Goal: Navigation & Orientation: Find specific page/section

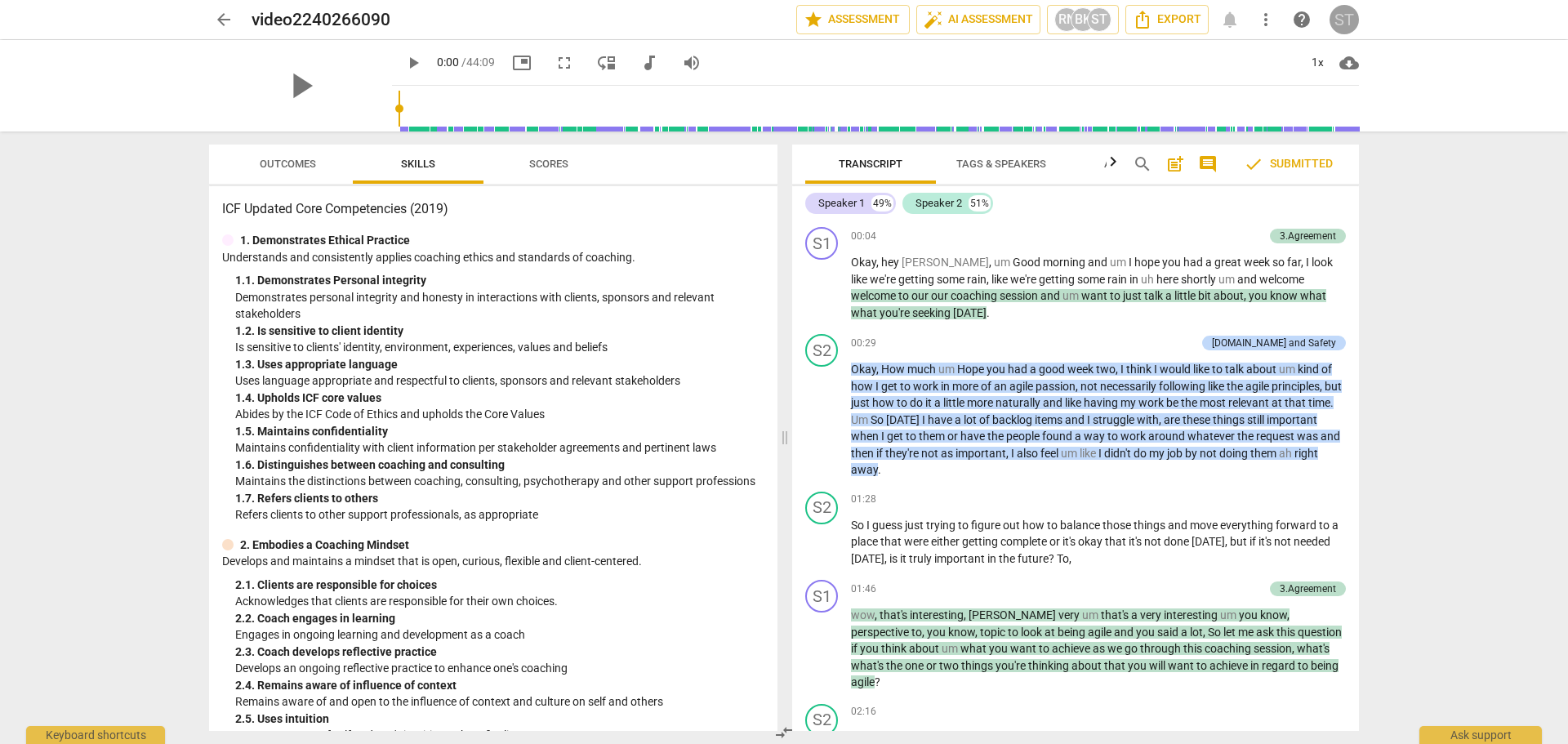
click at [1338, 15] on div "ST" at bounding box center [1344, 19] width 30 height 30
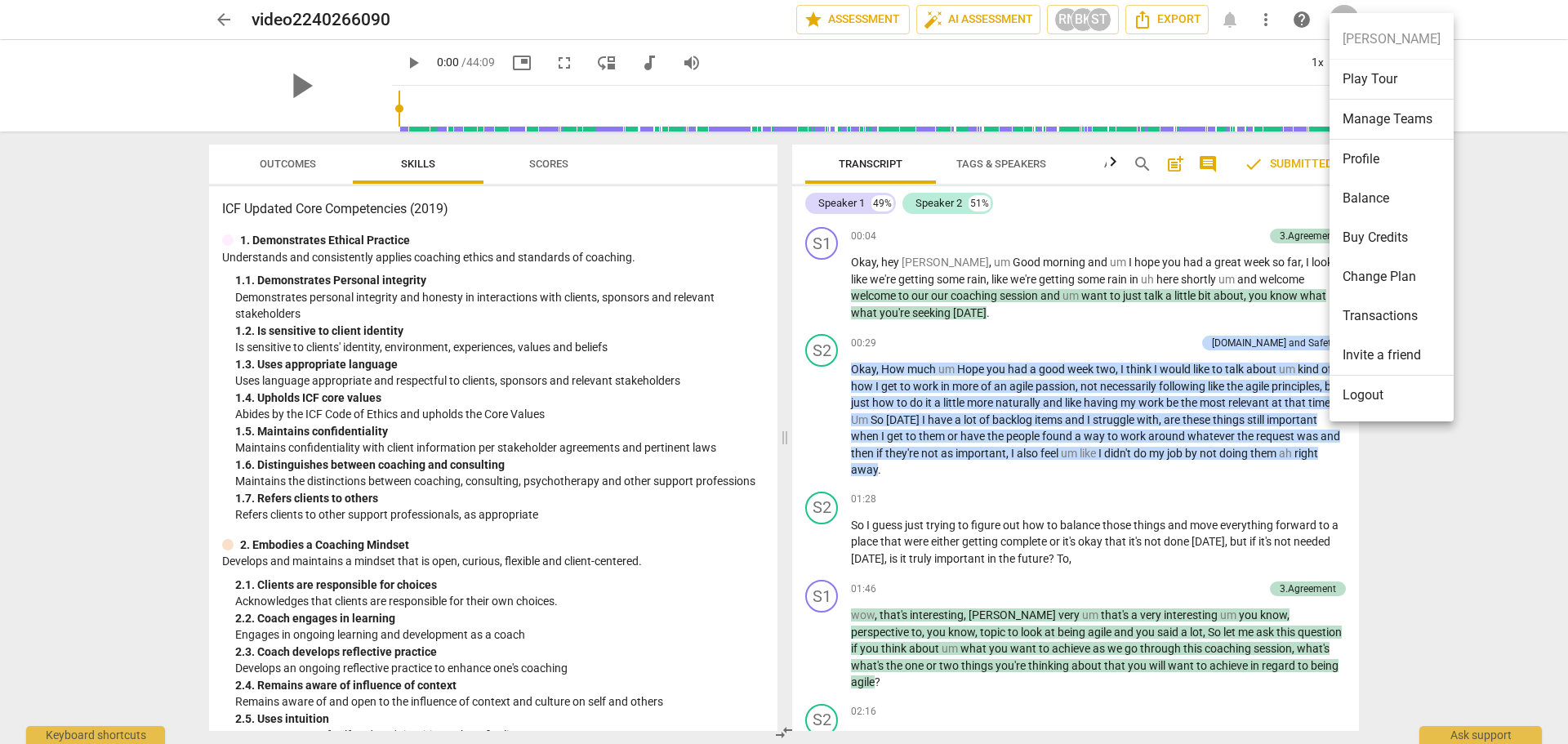
click at [1375, 396] on li "Logout" at bounding box center [1392, 395] width 124 height 39
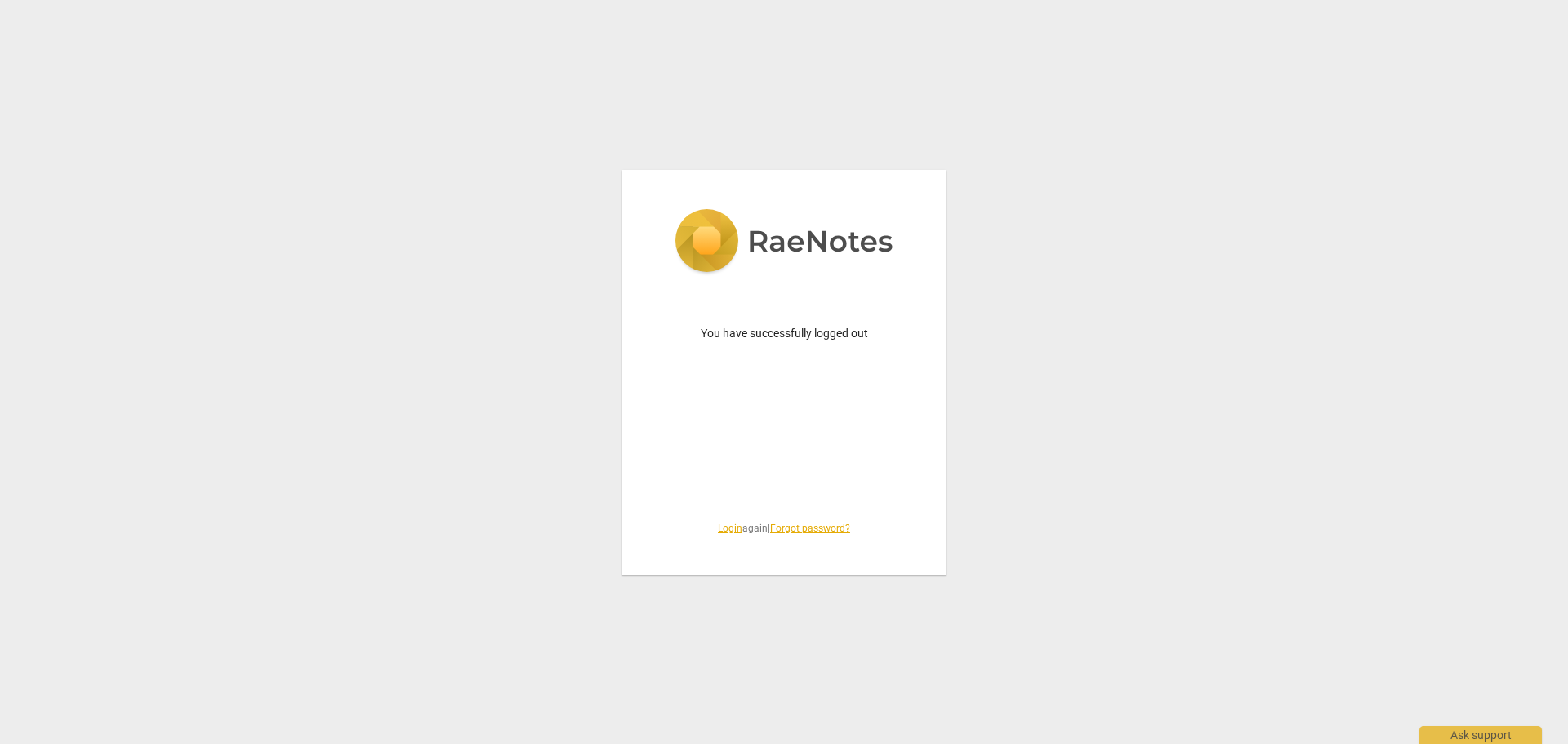
click at [717, 529] on link "Login" at bounding box center [730, 528] width 25 height 11
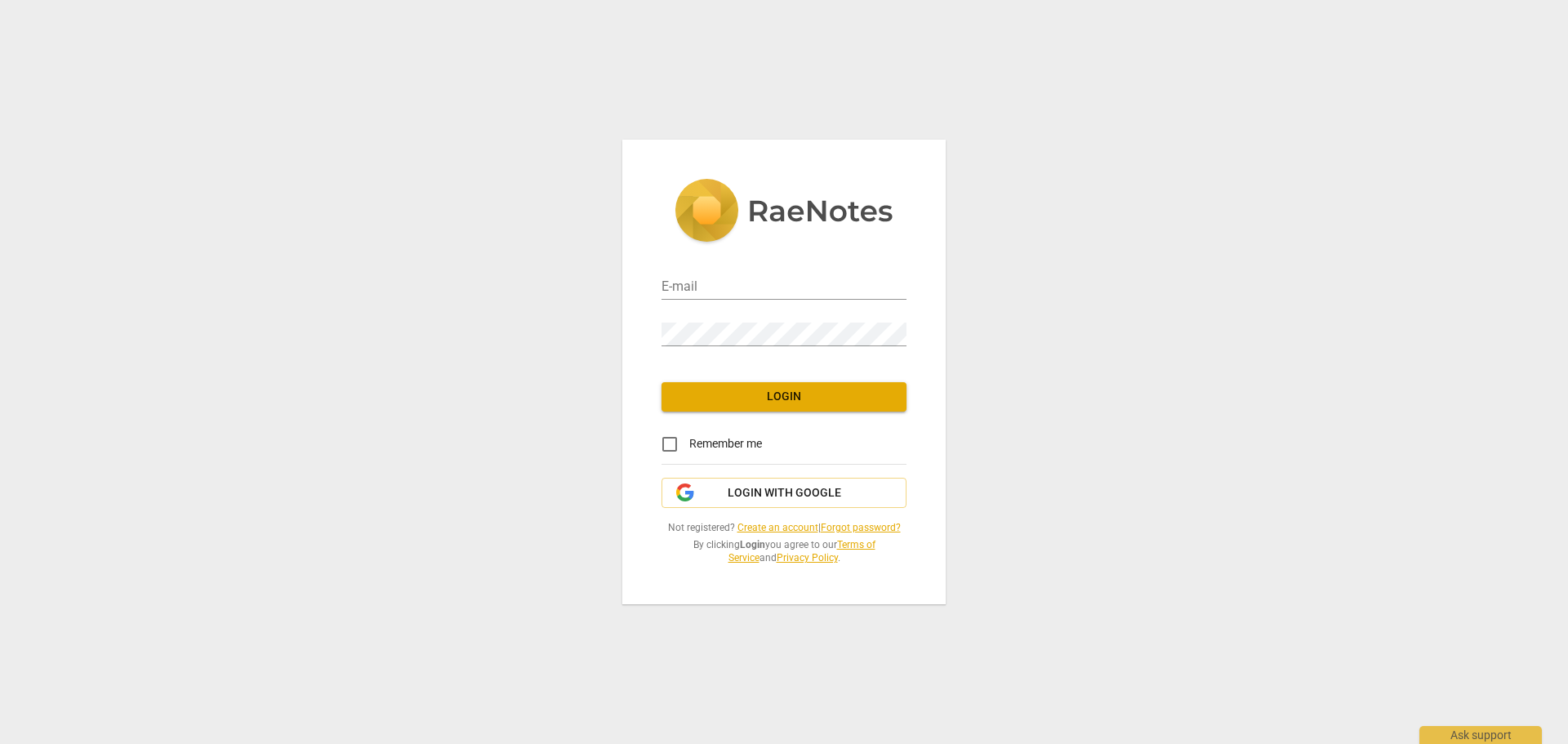
type input "admin@invitechange.com"
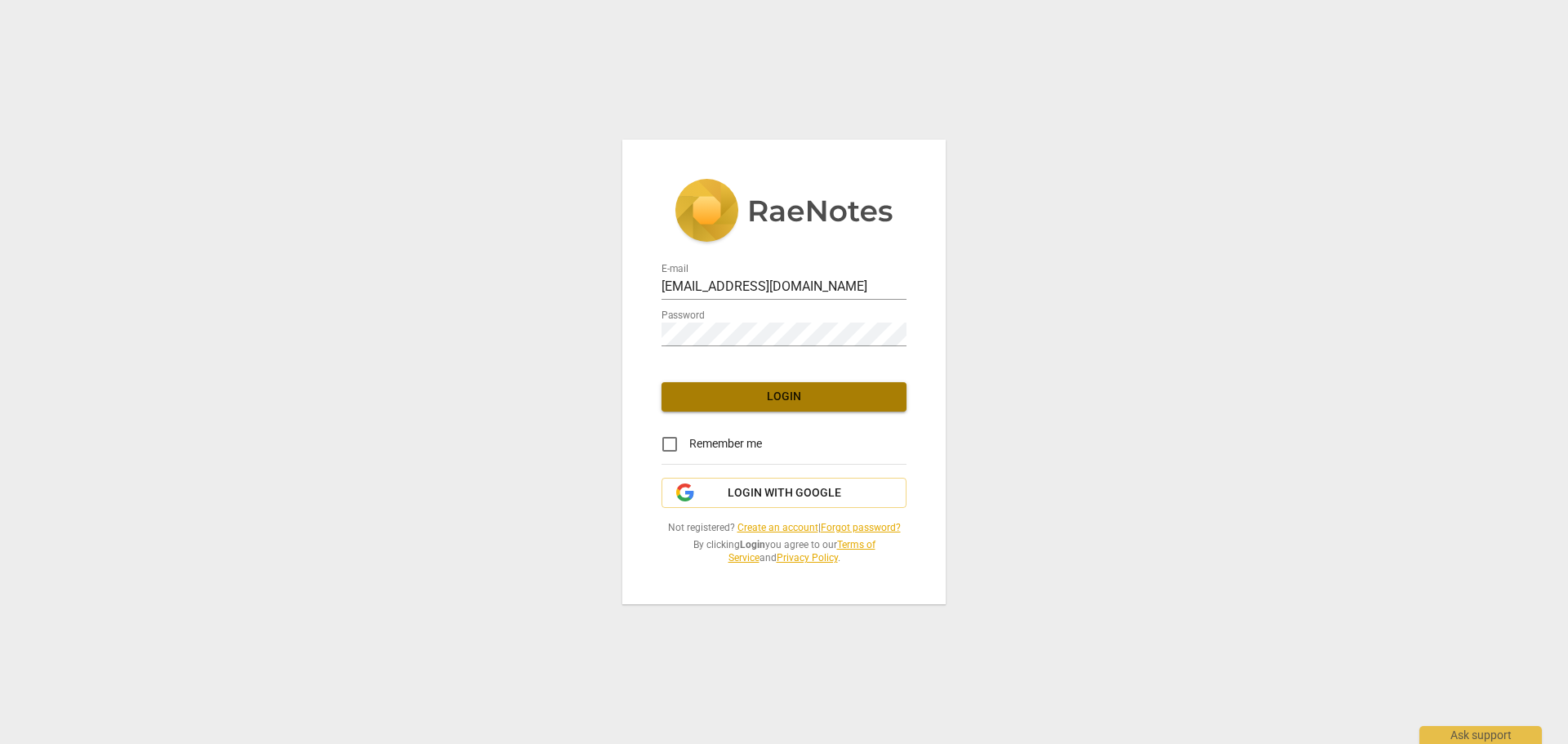
click at [774, 395] on span "Login" at bounding box center [783, 396] width 218 height 16
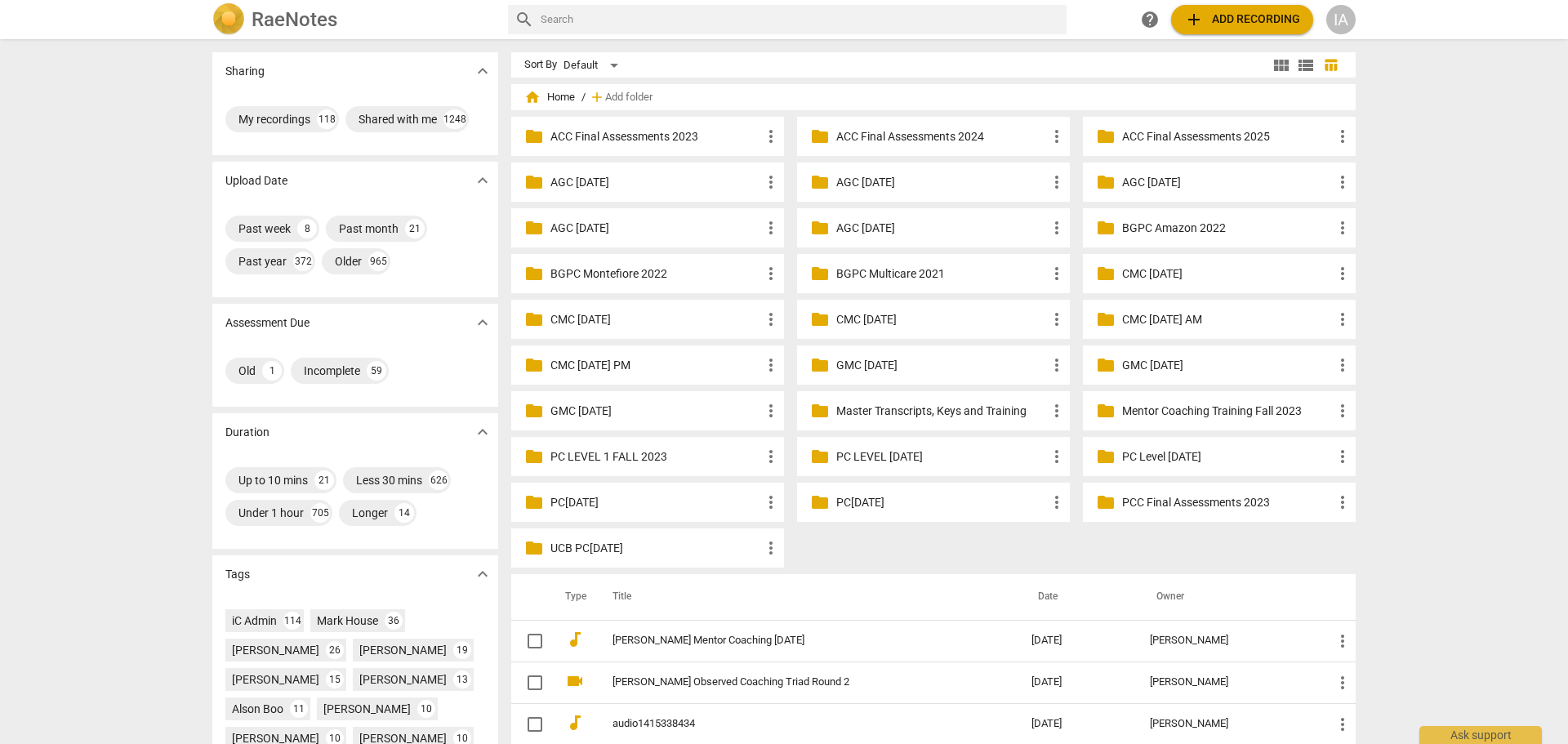
click at [1340, 23] on div "IA" at bounding box center [1340, 19] width 30 height 30
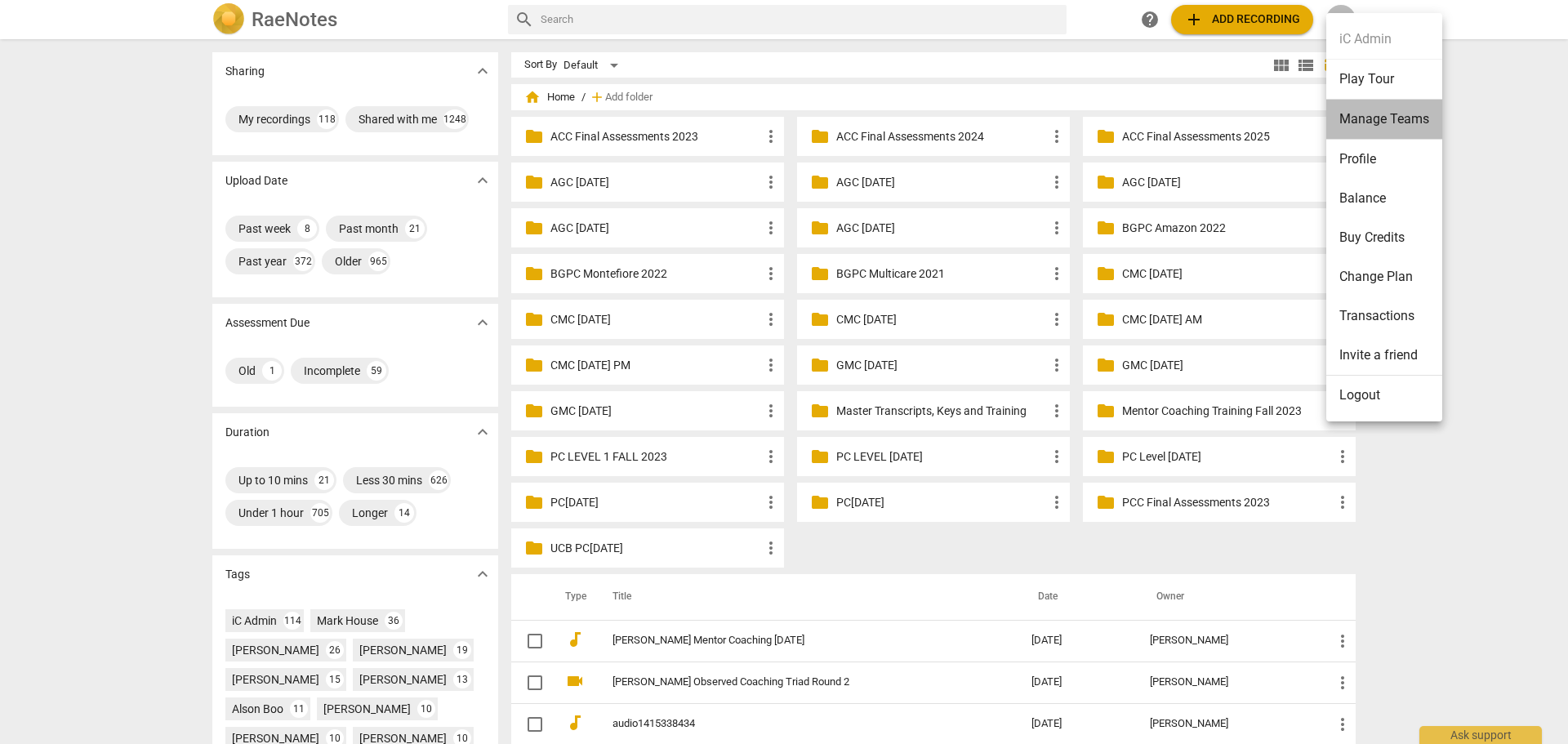
click at [1355, 122] on li "Manage Teams" at bounding box center [1384, 119] width 116 height 40
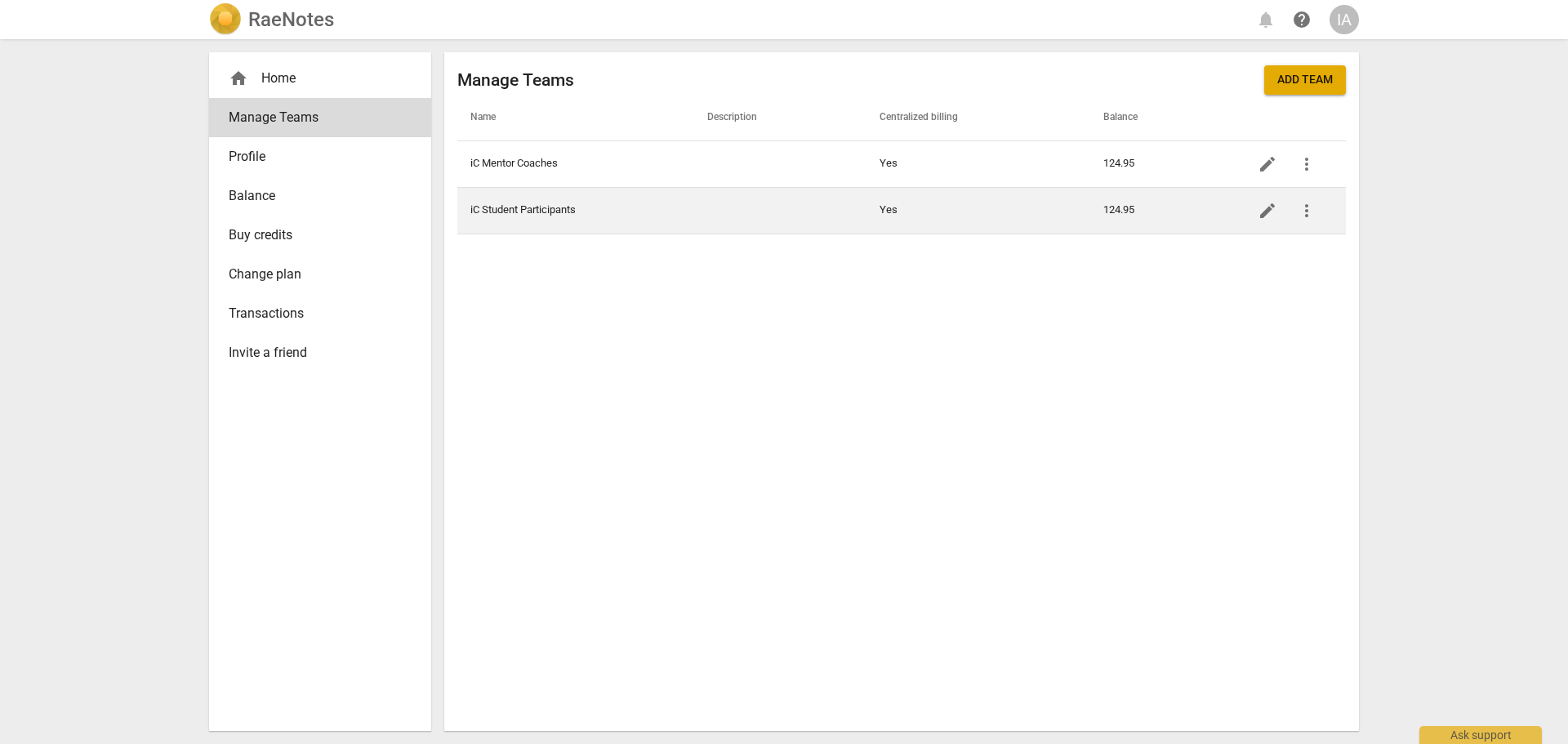
click at [547, 208] on td "iC Student Participants" at bounding box center [575, 210] width 237 height 47
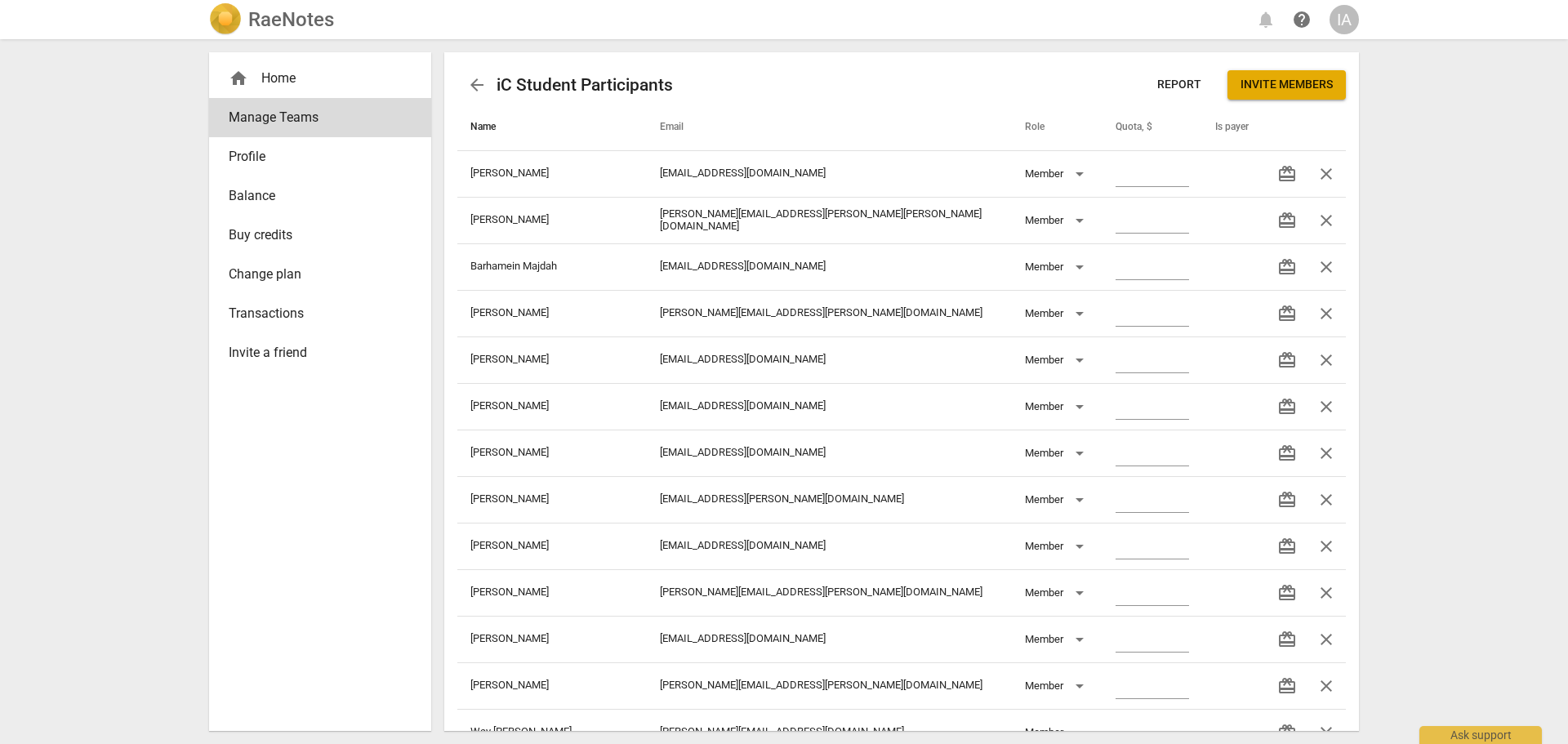
click at [487, 126] on span "Name" at bounding box center [492, 128] width 45 height 13
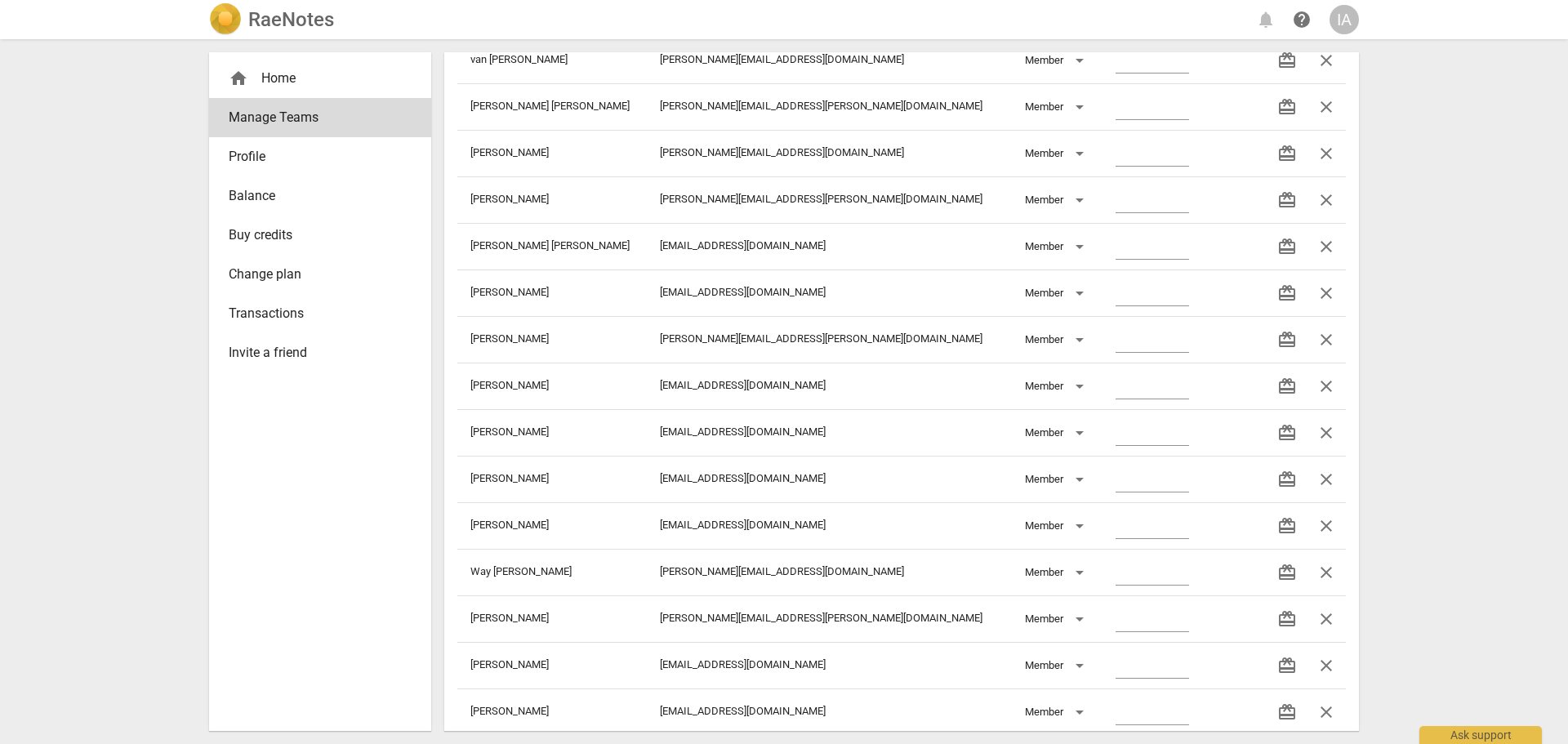
scroll to position [12022, 0]
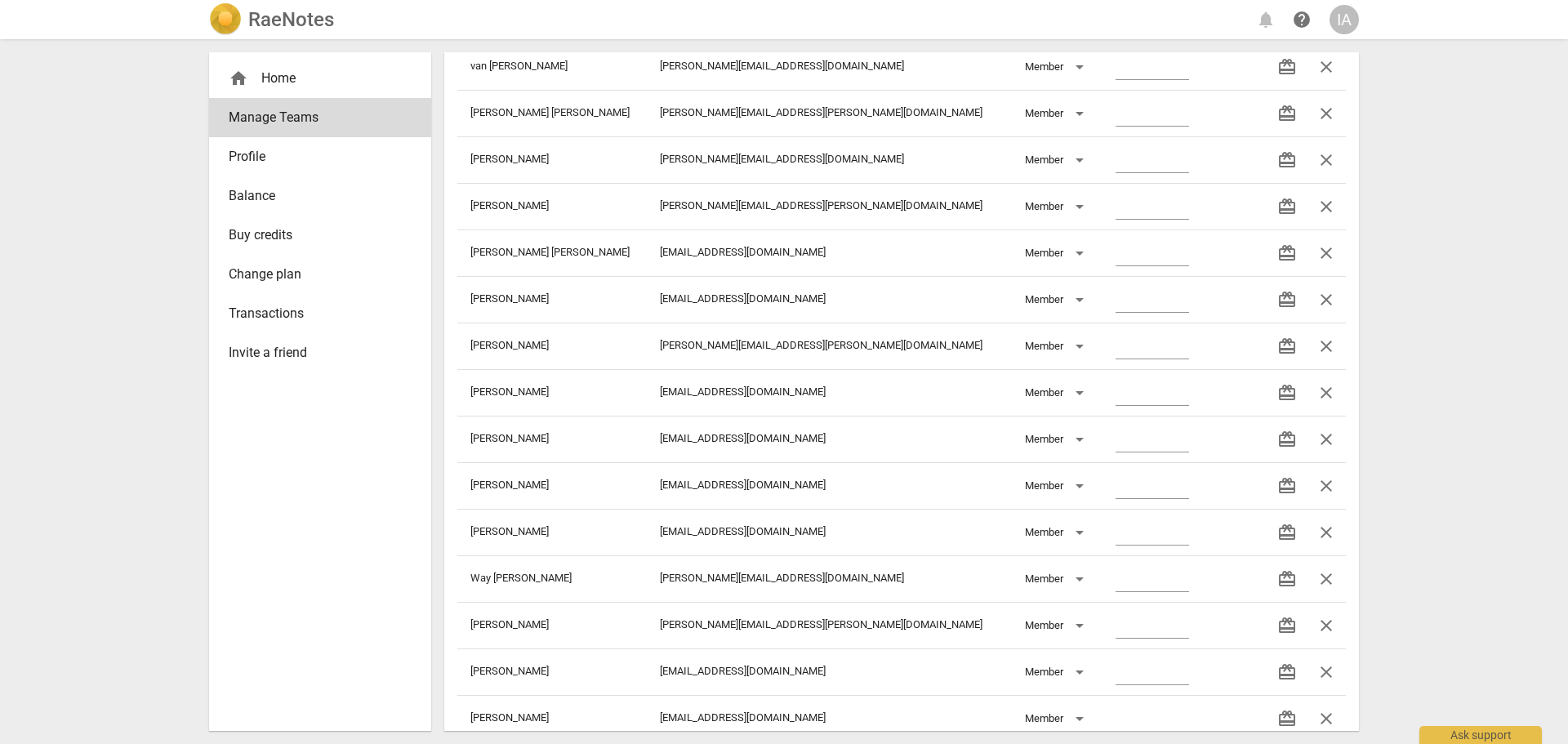
click at [1343, 24] on div "IA" at bounding box center [1344, 19] width 30 height 30
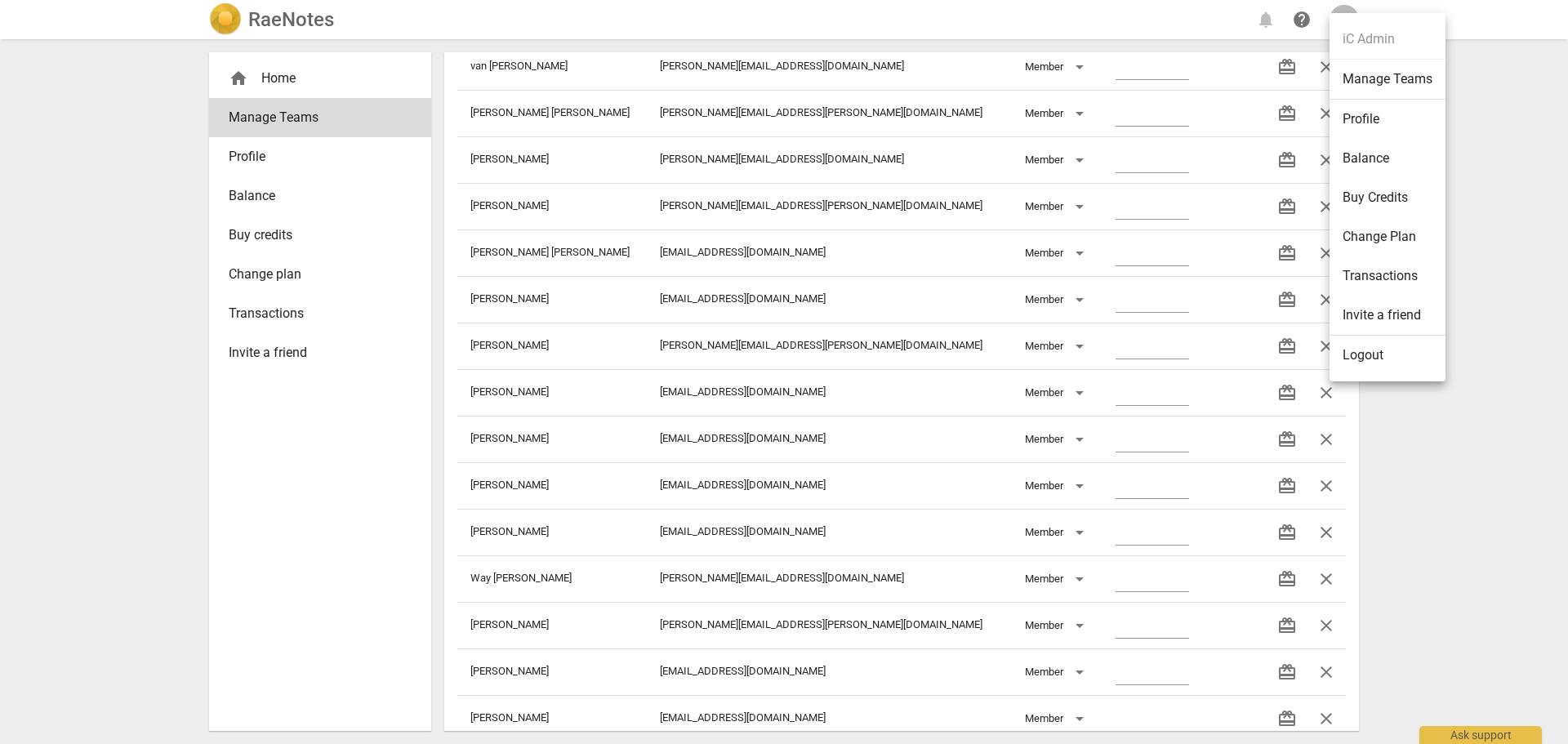
click at [273, 15] on div at bounding box center [784, 372] width 1568 height 744
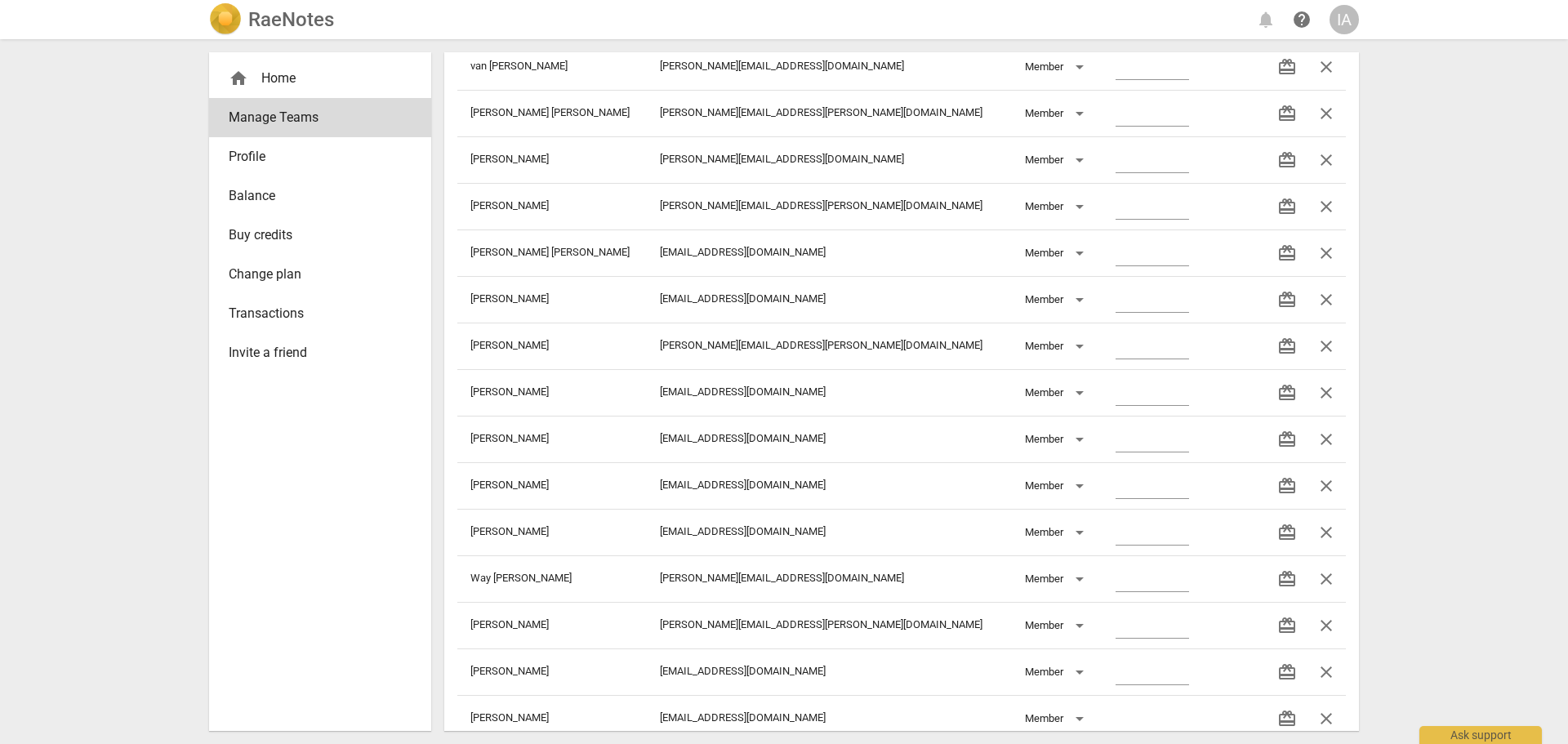
click at [273, 15] on h2 "RaeNotes" at bounding box center [291, 20] width 86 height 23
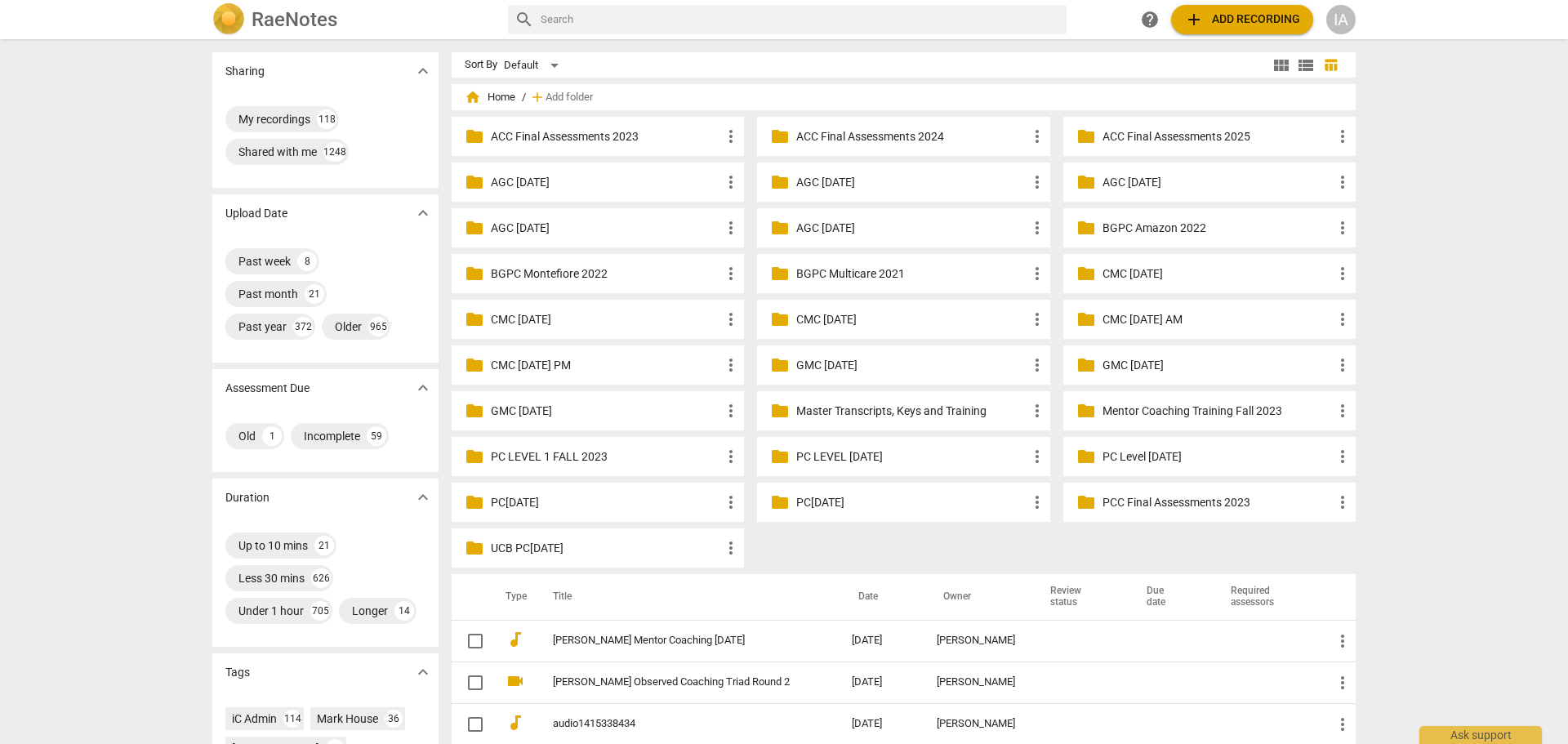
click at [547, 20] on input "text" at bounding box center [800, 19] width 519 height 26
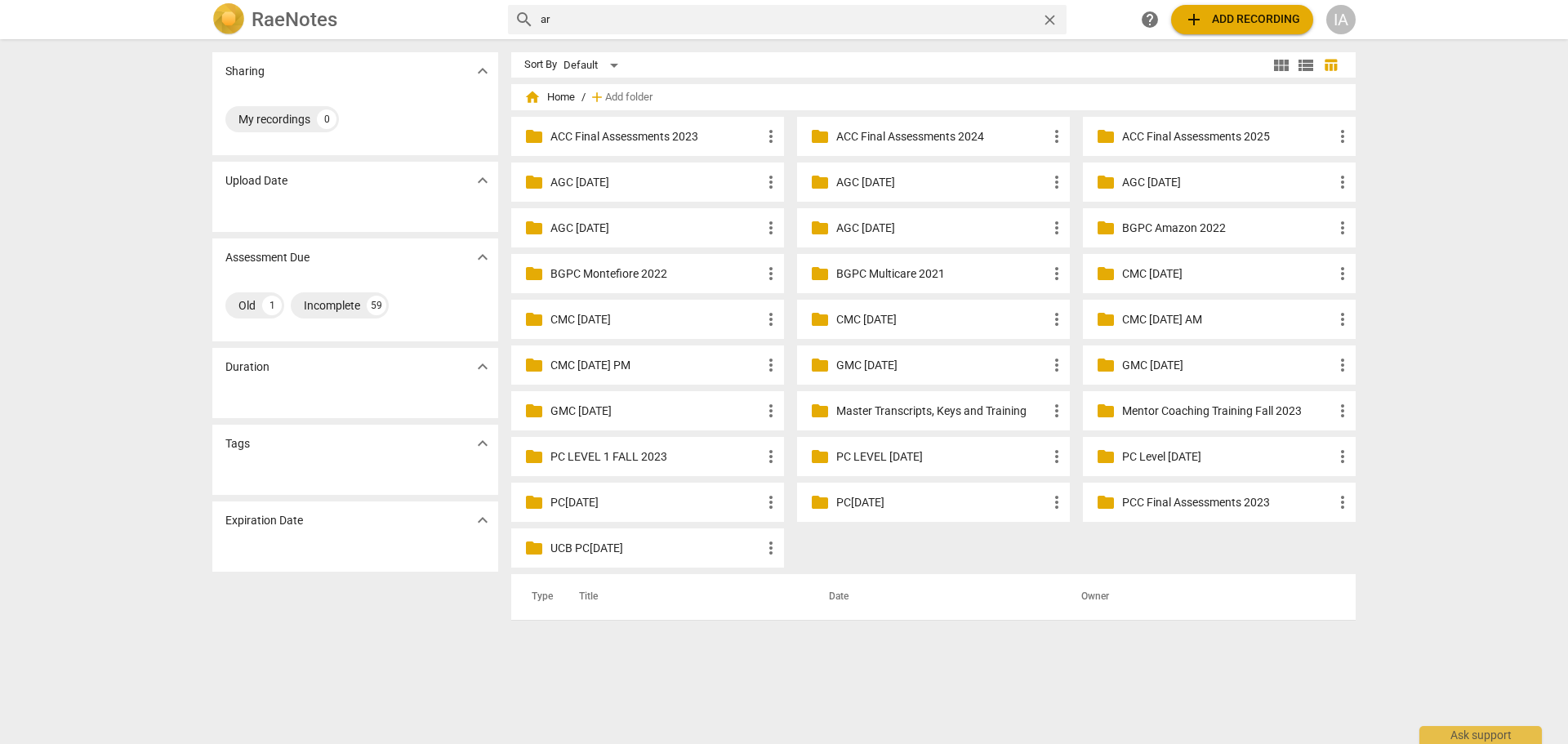
type input "a"
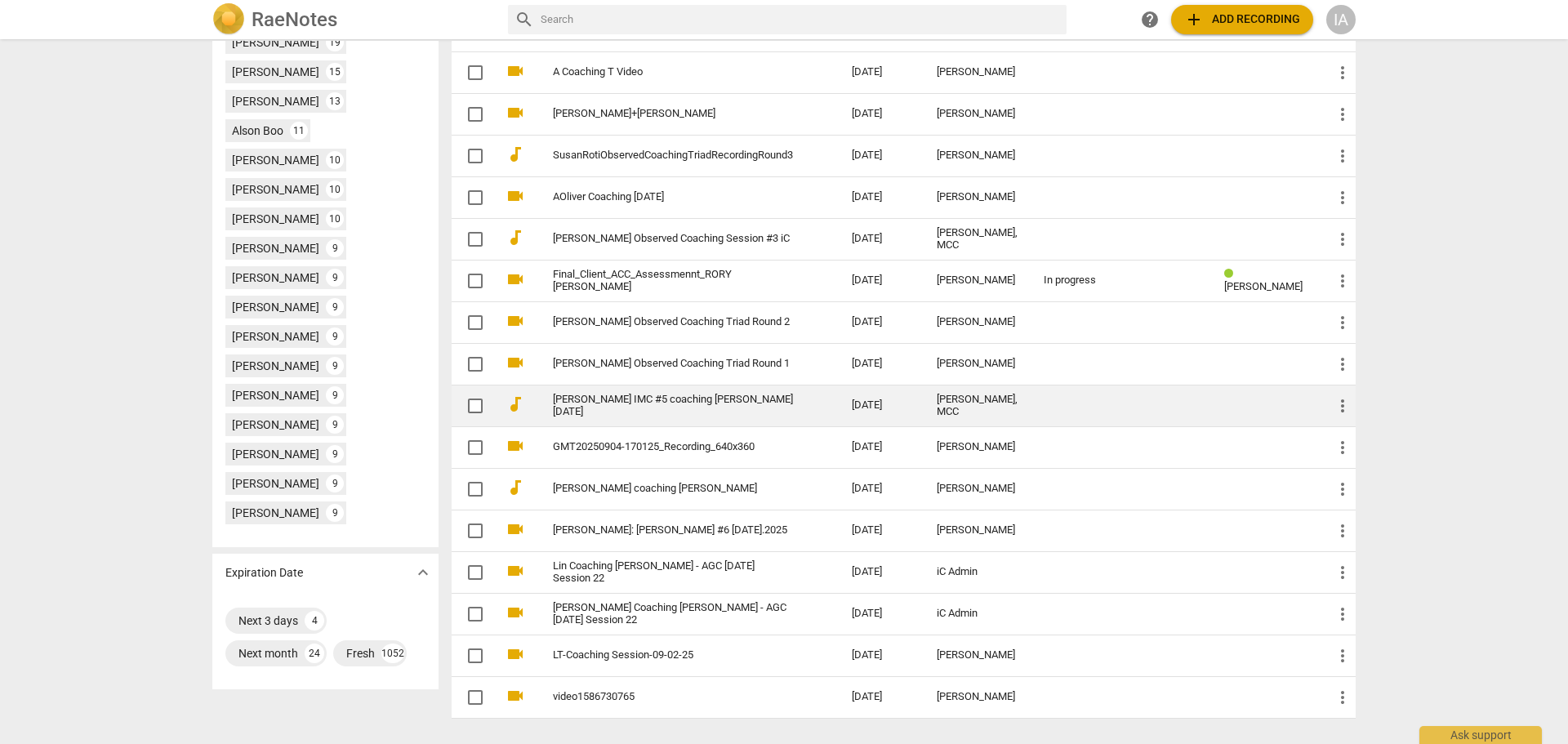
scroll to position [815, 0]
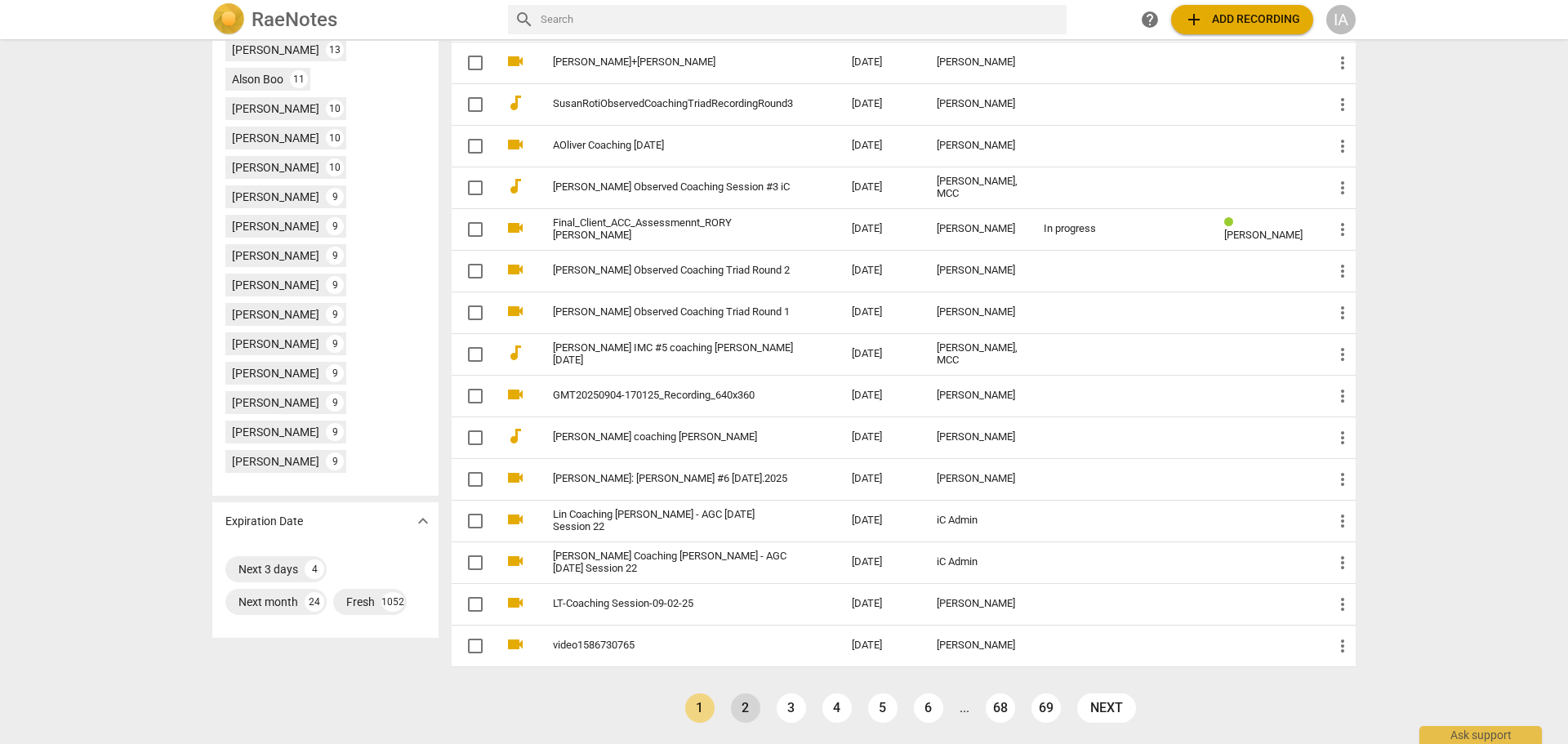
click at [747, 700] on link "2" at bounding box center [745, 708] width 30 height 30
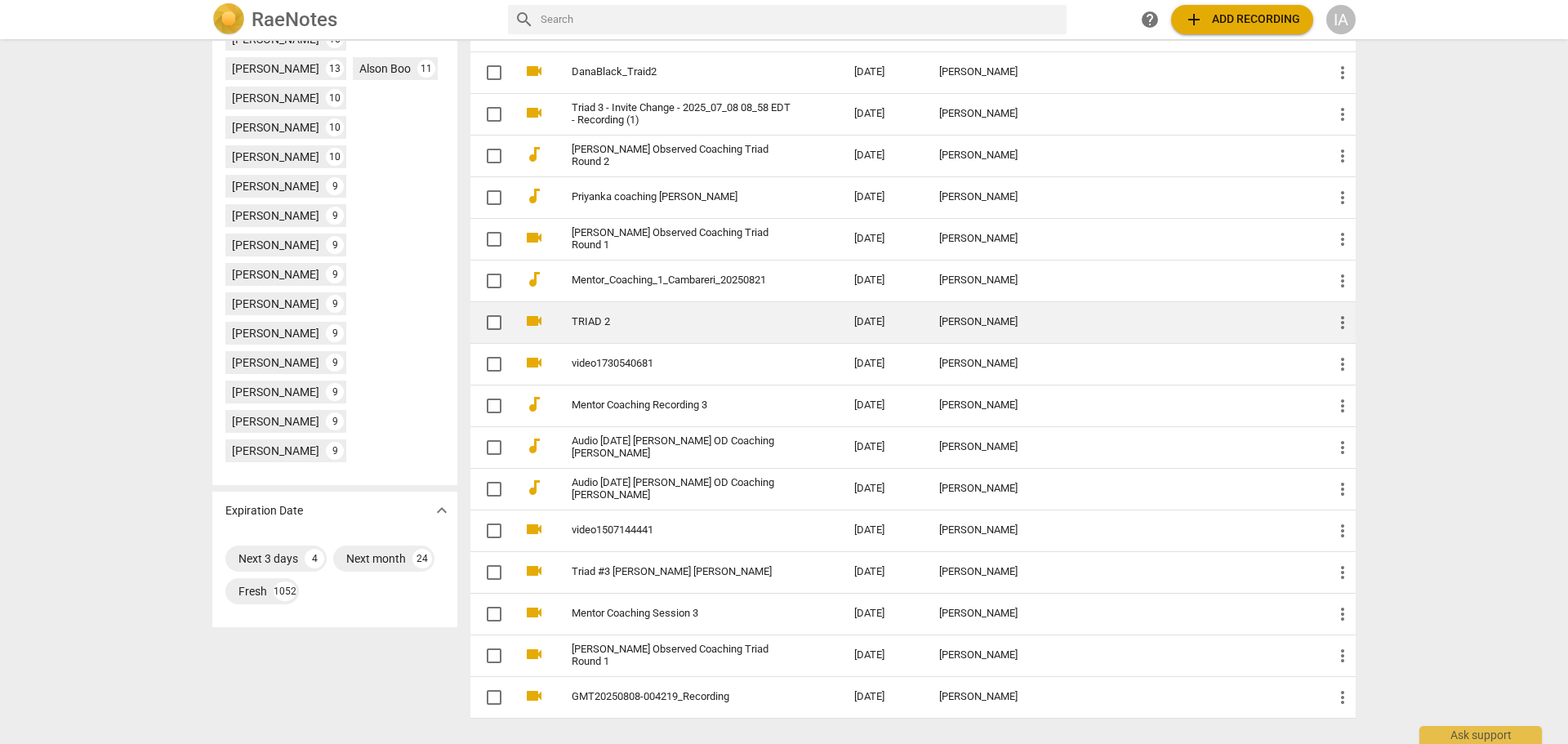
scroll to position [786, 0]
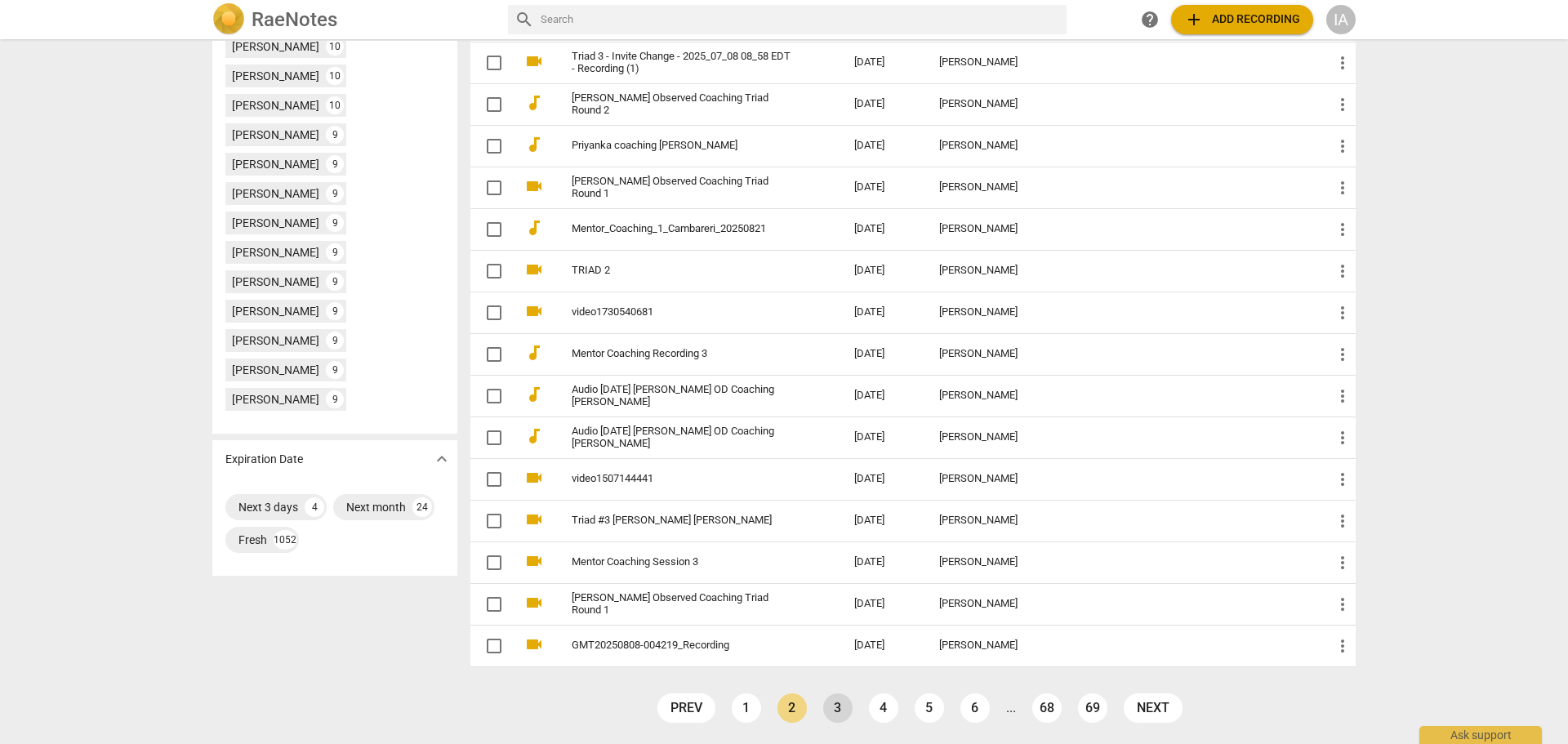
click at [835, 708] on link "3" at bounding box center [837, 708] width 30 height 30
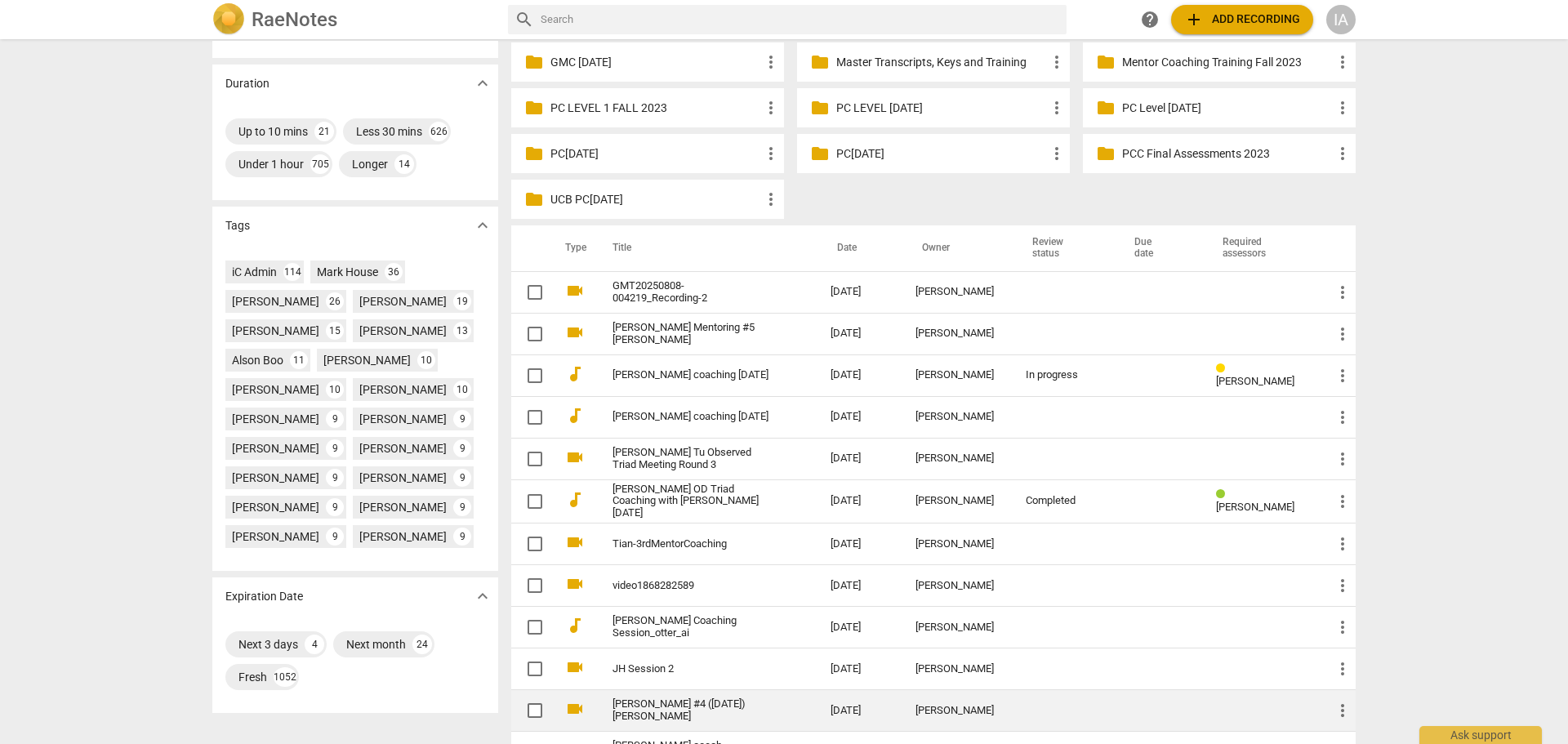
scroll to position [134, 0]
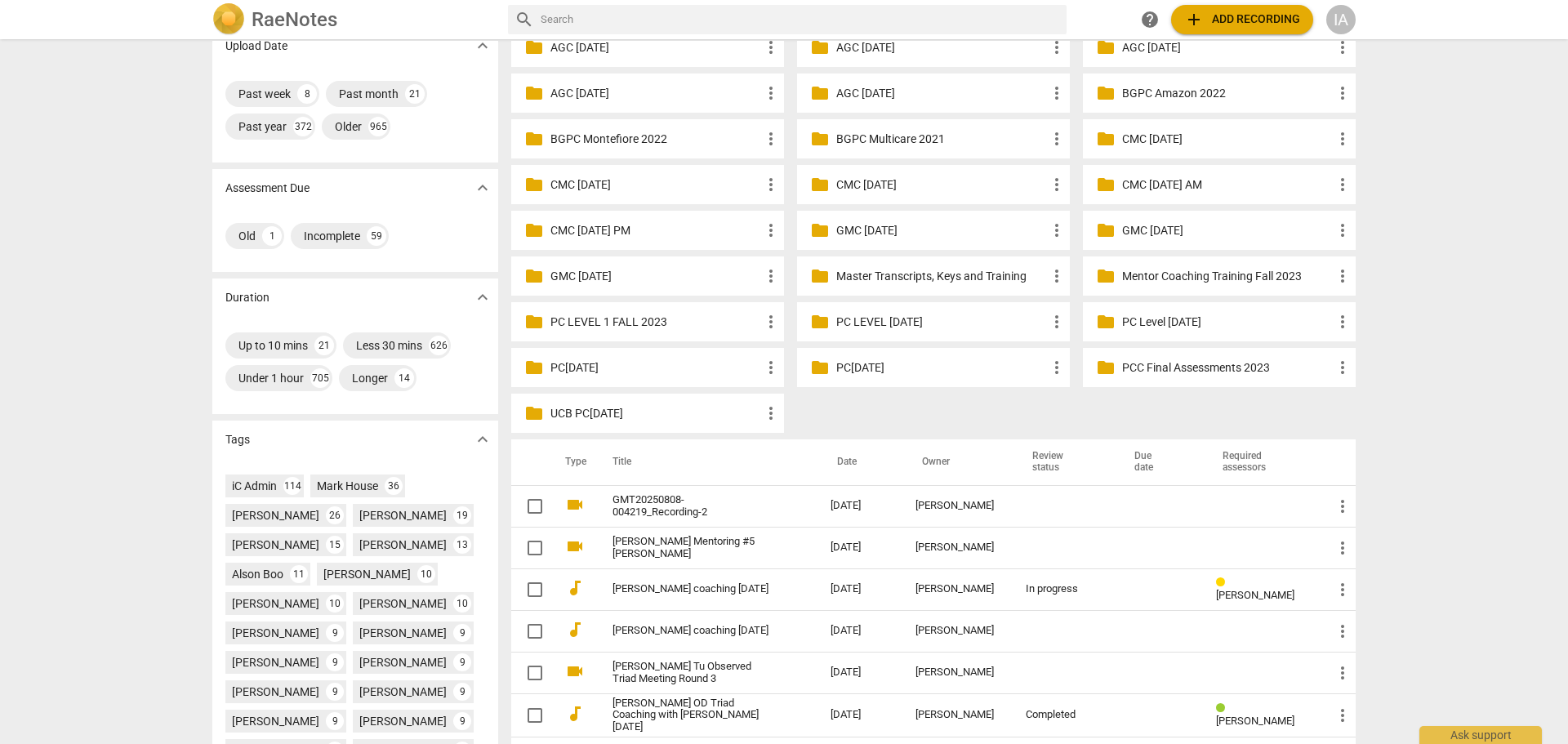
click at [638, 19] on input "text" at bounding box center [800, 19] width 519 height 26
paste input "d7cd8b6daa154157b6006277b2d5269a"
type input "d7cd8b6daa154157b6006277b2d5269a"
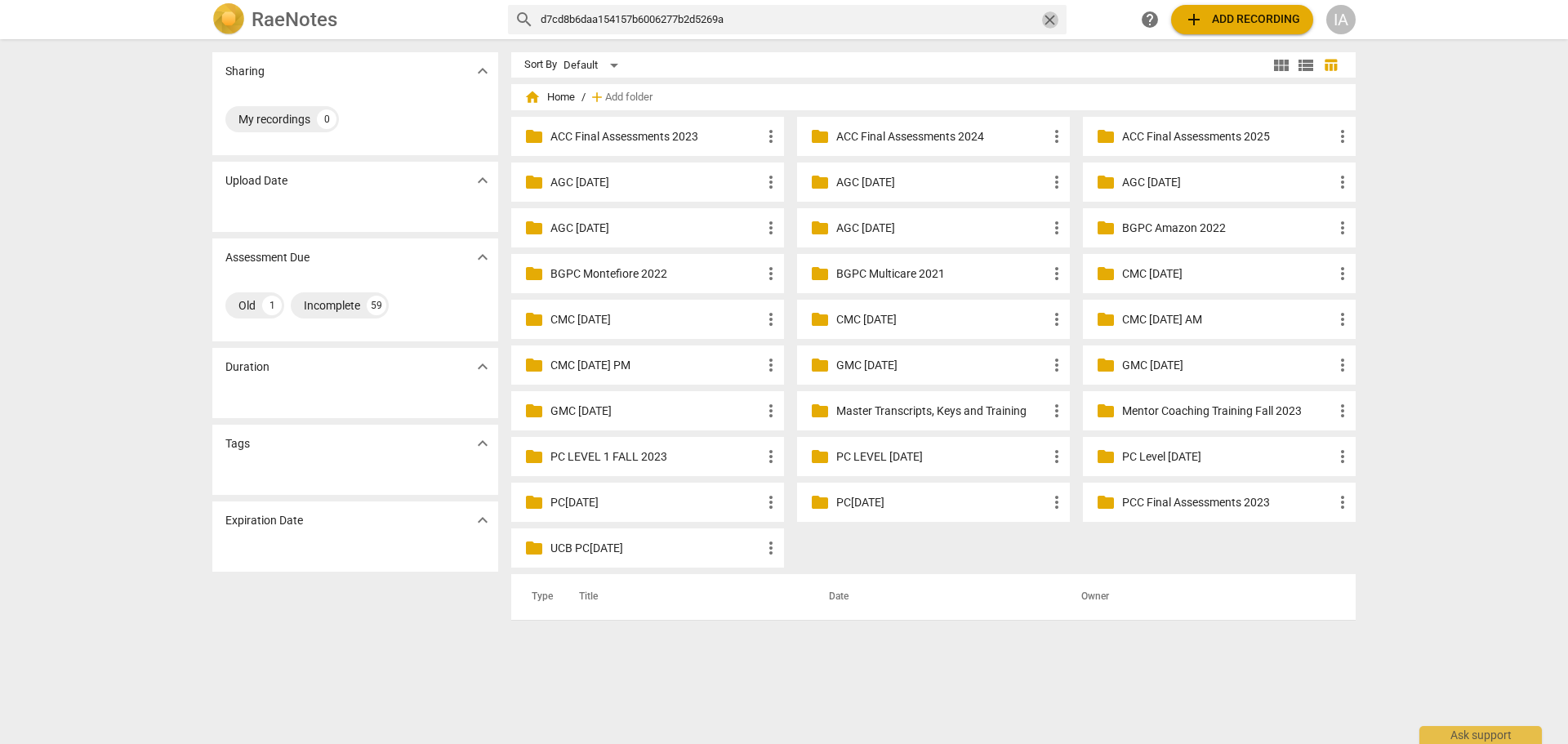
click at [1050, 20] on span "close" at bounding box center [1049, 20] width 17 height 17
